Goal: Navigation & Orientation: Find specific page/section

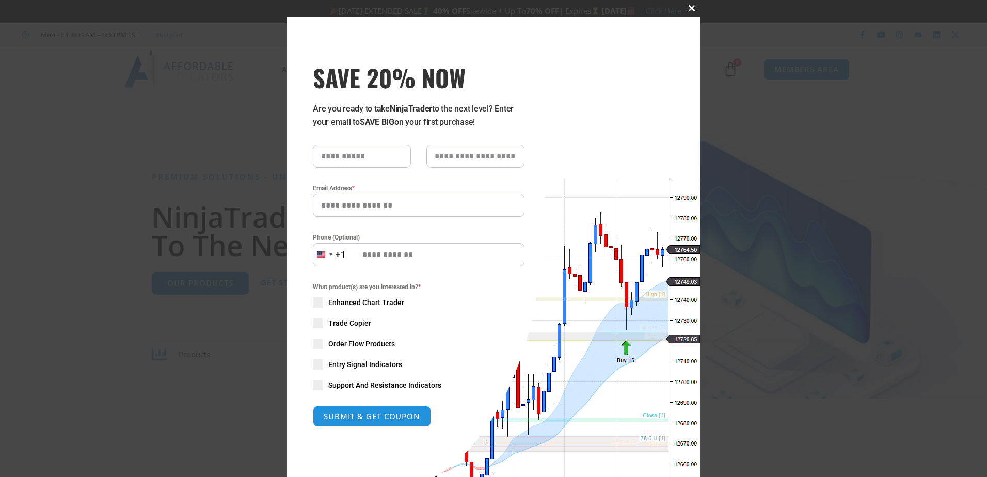
click at [686, 9] on span at bounding box center [691, 8] width 17 height 6
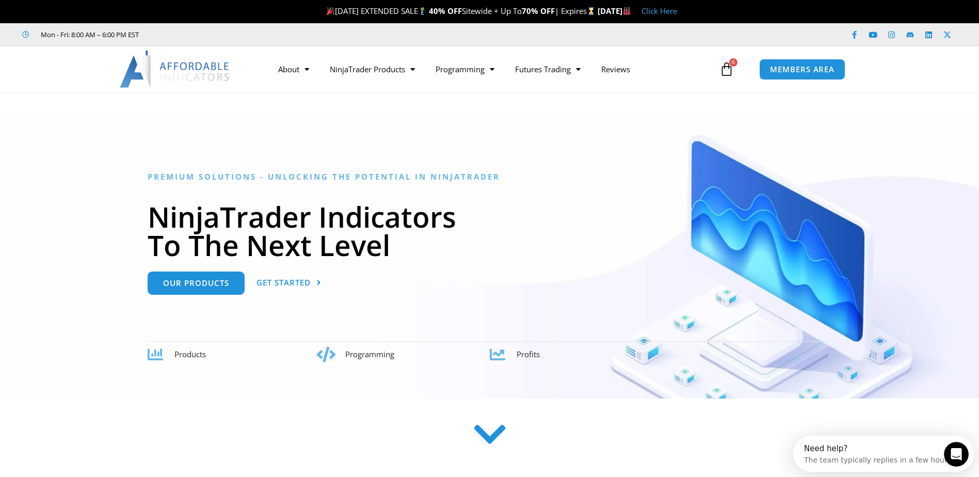
click at [677, 10] on link "Click Here" at bounding box center [660, 11] width 36 height 10
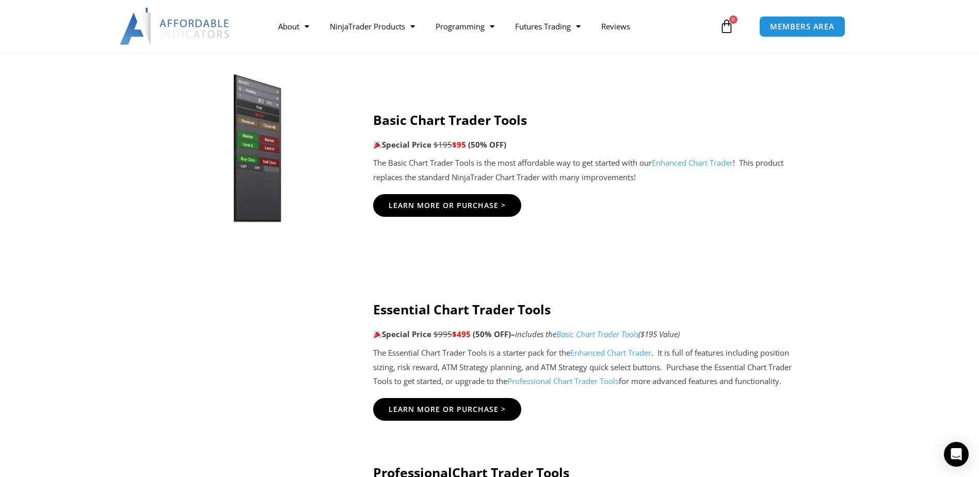
scroll to position [826, 0]
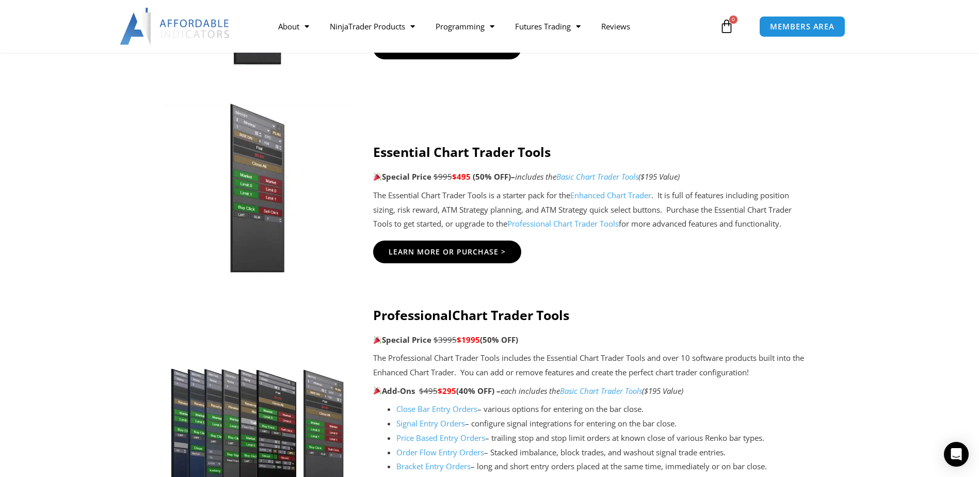
click at [269, 175] on img at bounding box center [257, 188] width 198 height 170
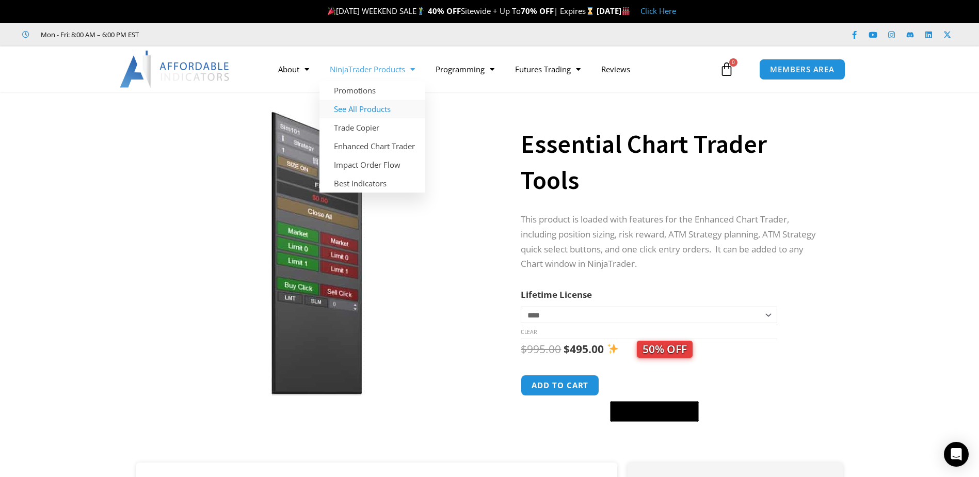
click at [376, 108] on link "See All Products" at bounding box center [372, 109] width 106 height 19
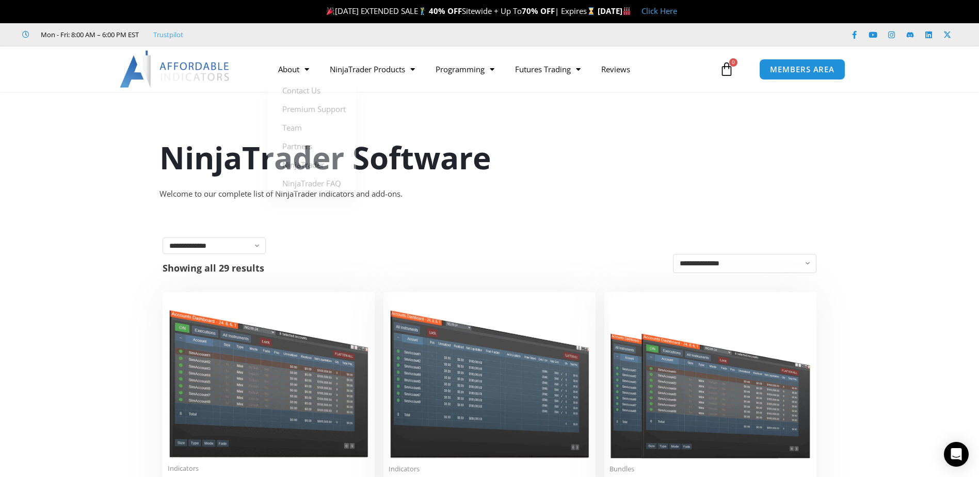
click at [184, 72] on img at bounding box center [175, 69] width 111 height 37
